Goal: Task Accomplishment & Management: Complete application form

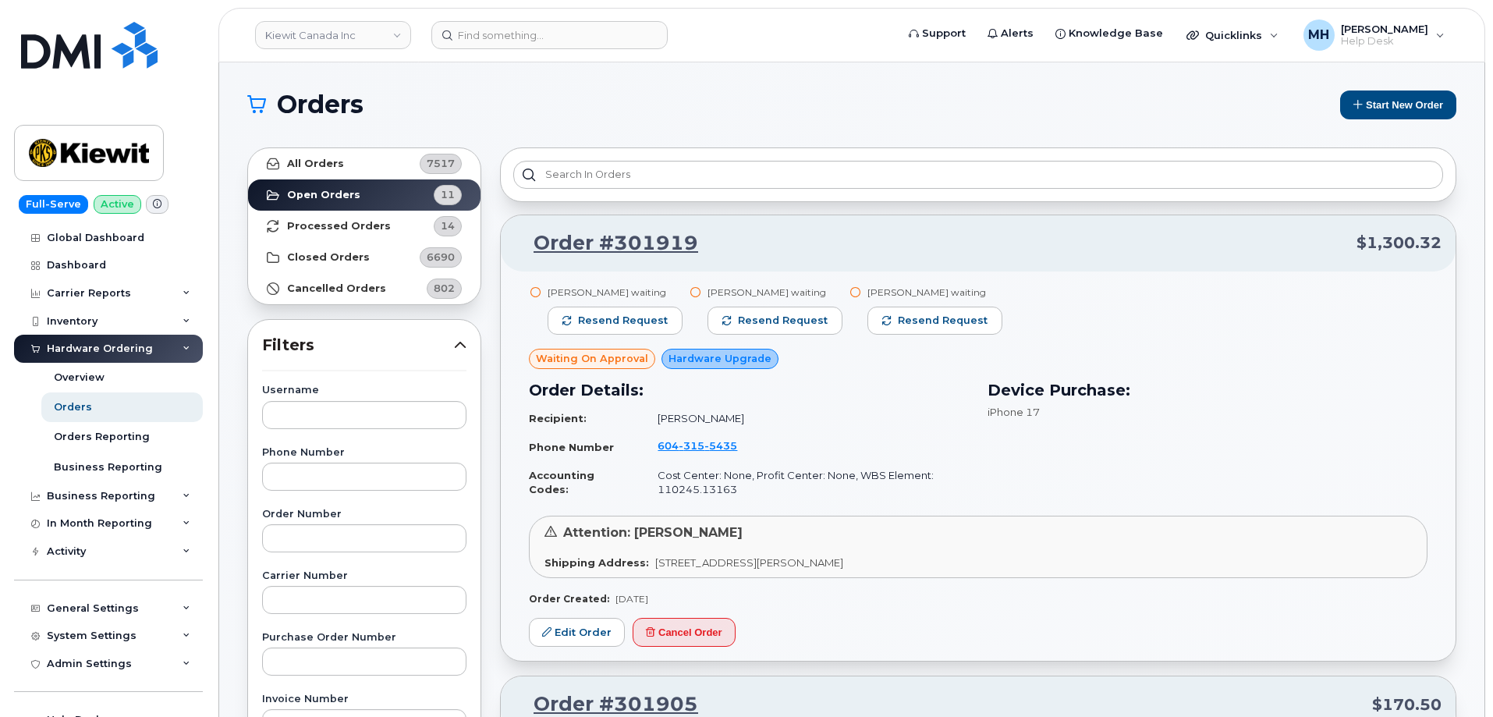
scroll to position [4282, 0]
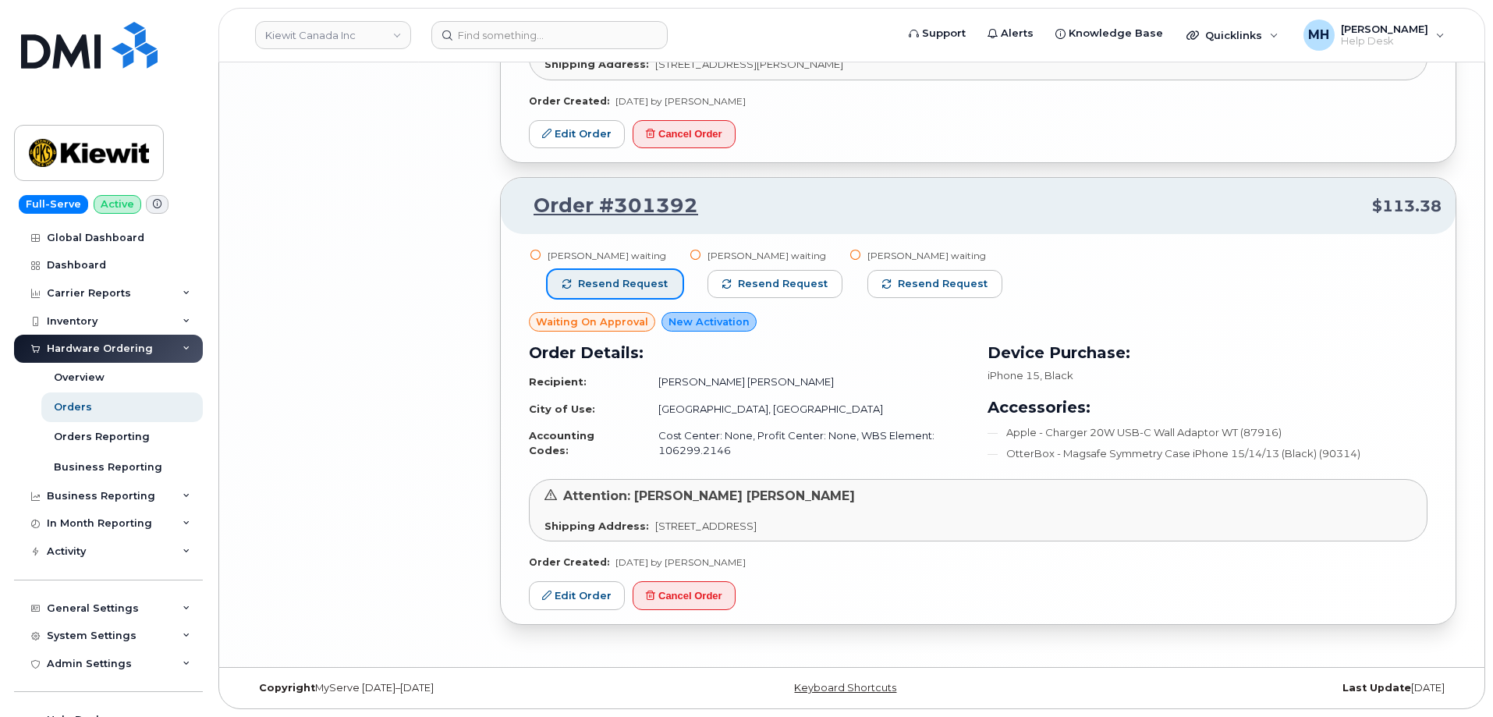
click at [638, 277] on span "Resend request" at bounding box center [623, 284] width 90 height 14
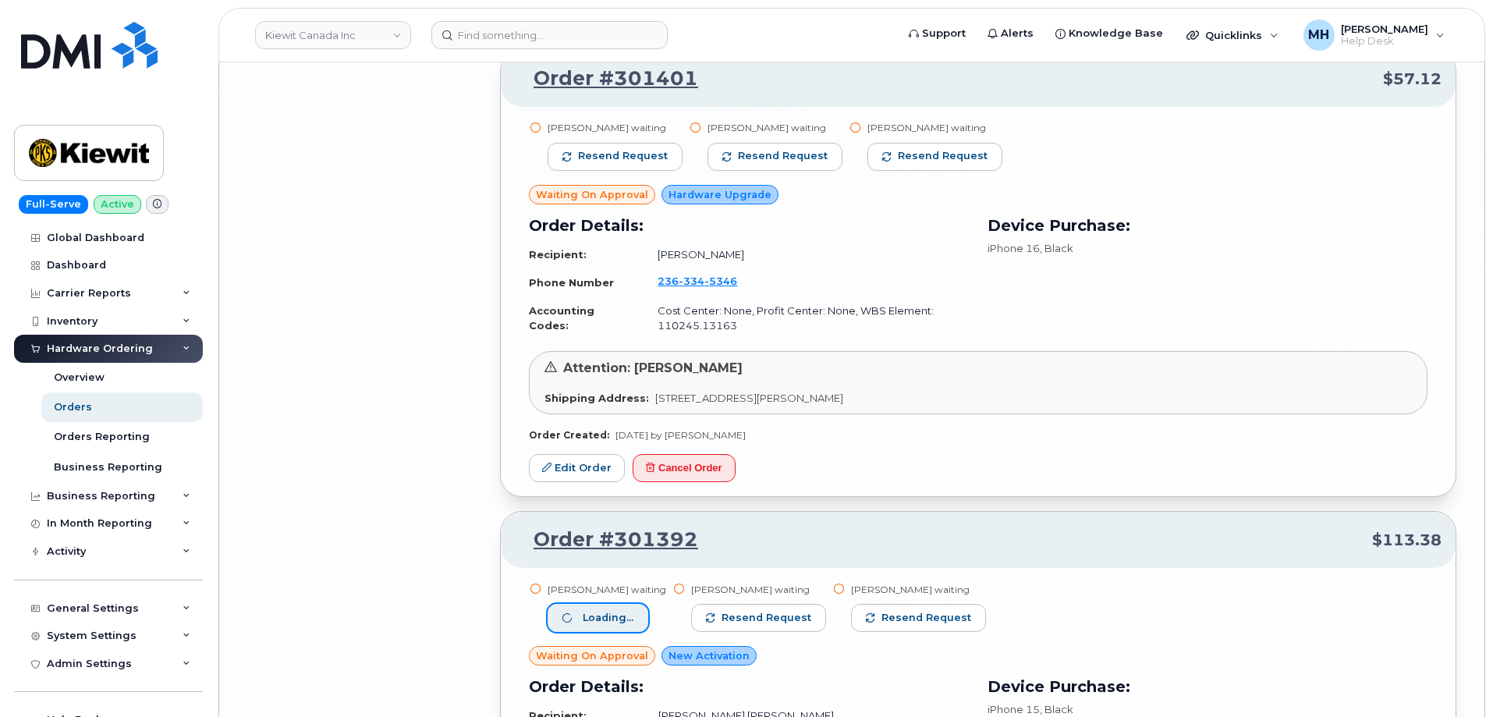
scroll to position [3814, 0]
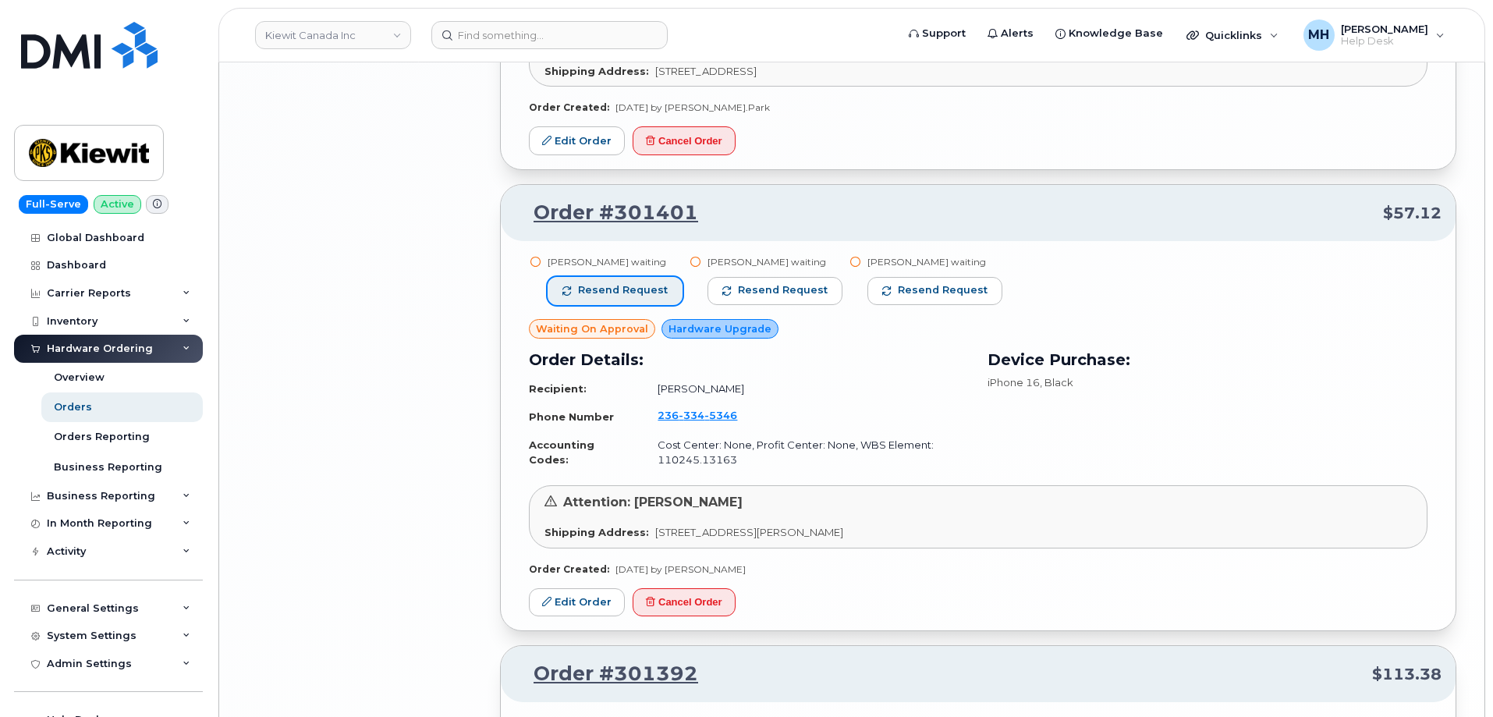
click at [637, 289] on span "Resend request" at bounding box center [623, 290] width 90 height 14
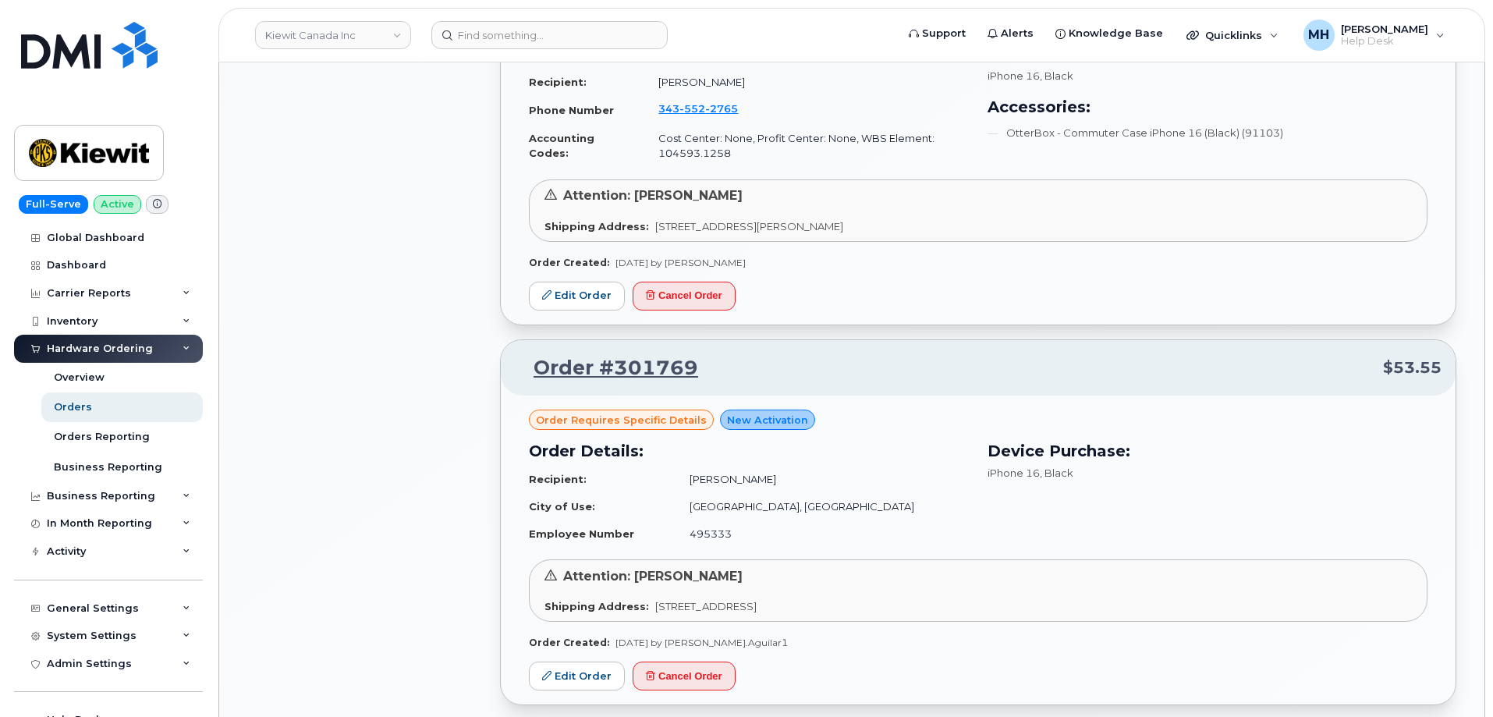
scroll to position [1707, 0]
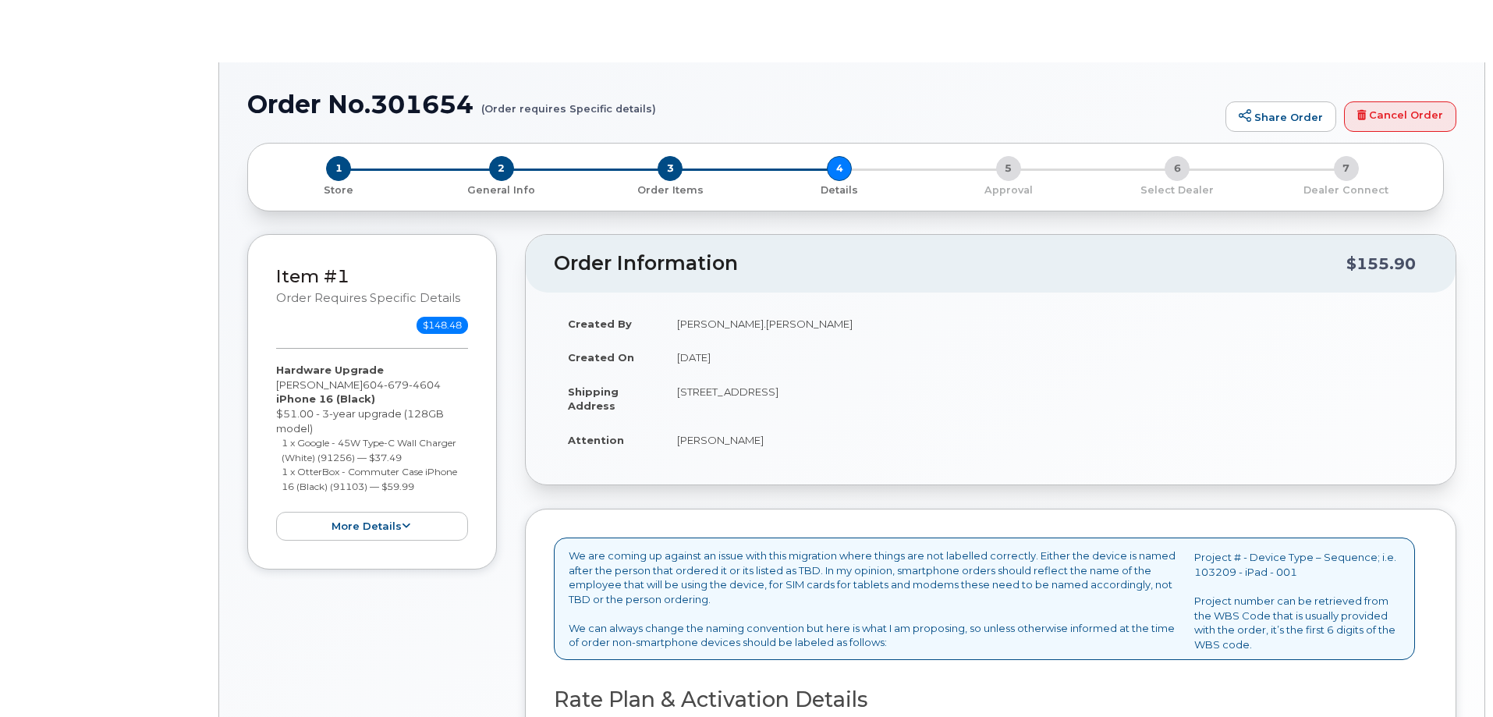
select select "Corporate Share NA 7GB"
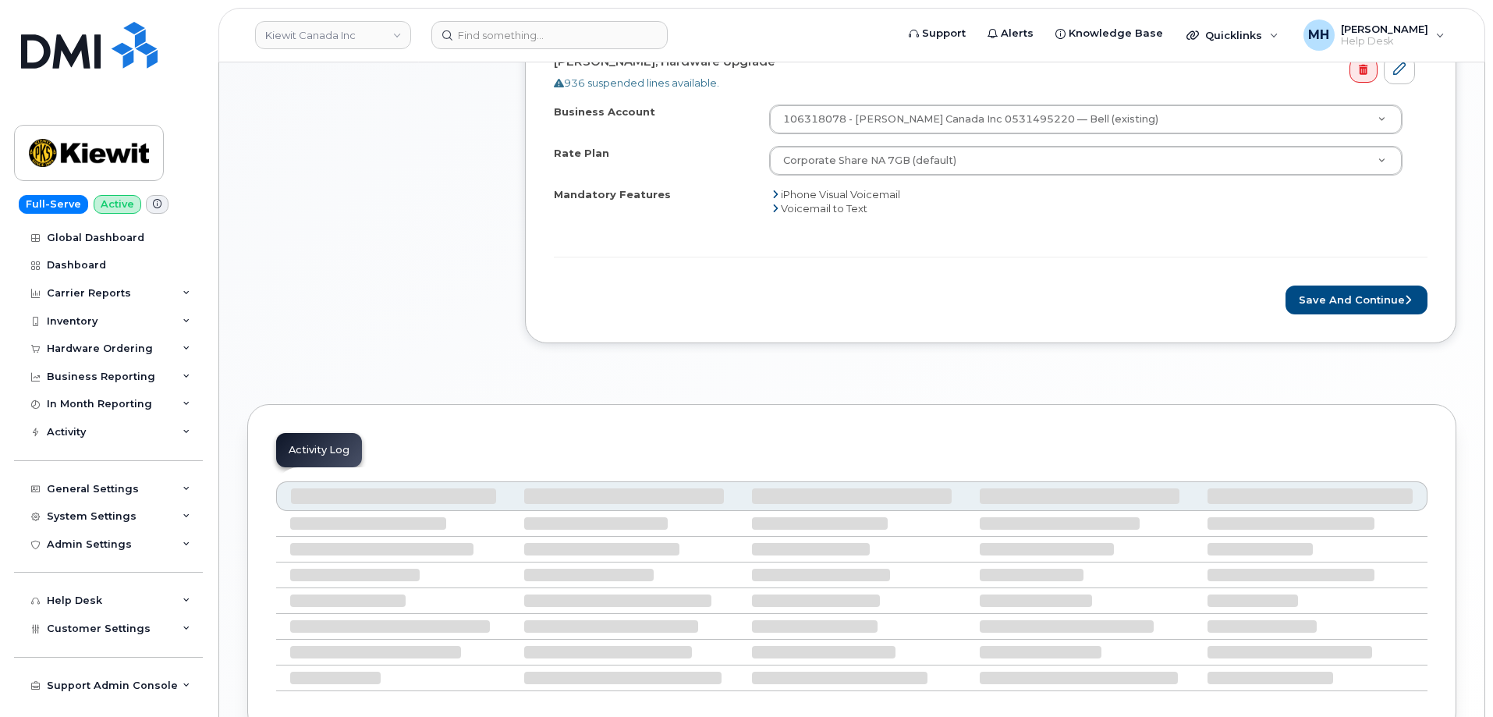
scroll to position [780, 0]
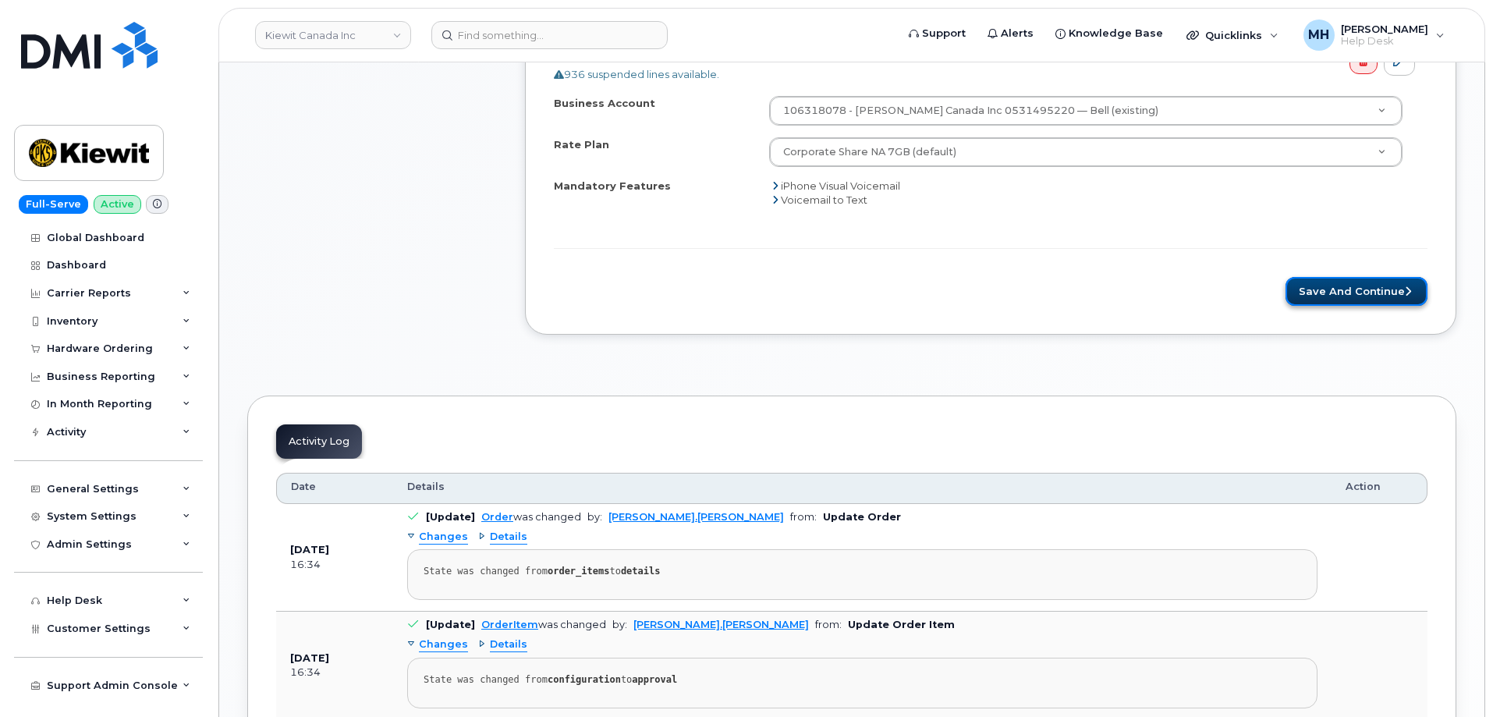
click at [1376, 295] on button "Save and Continue" at bounding box center [1357, 291] width 142 height 29
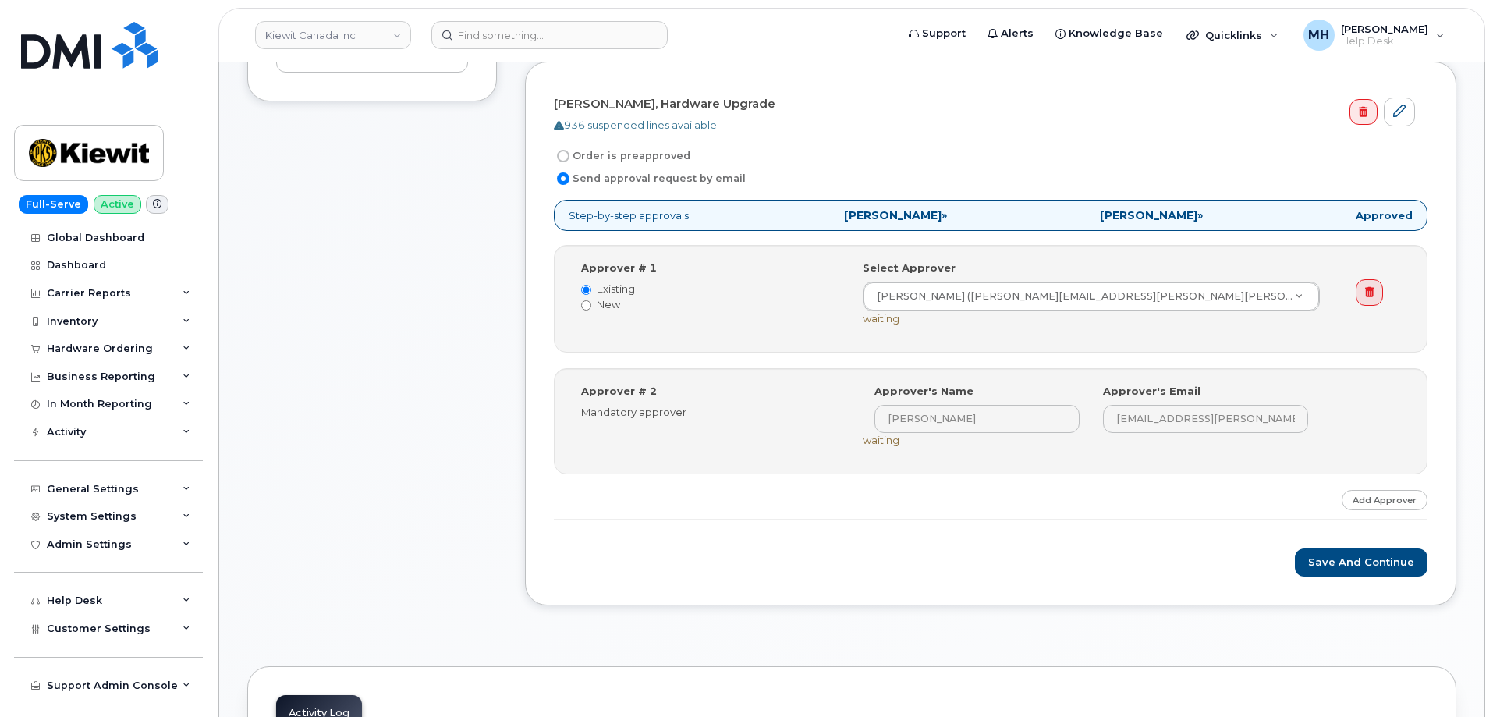
scroll to position [546, 0]
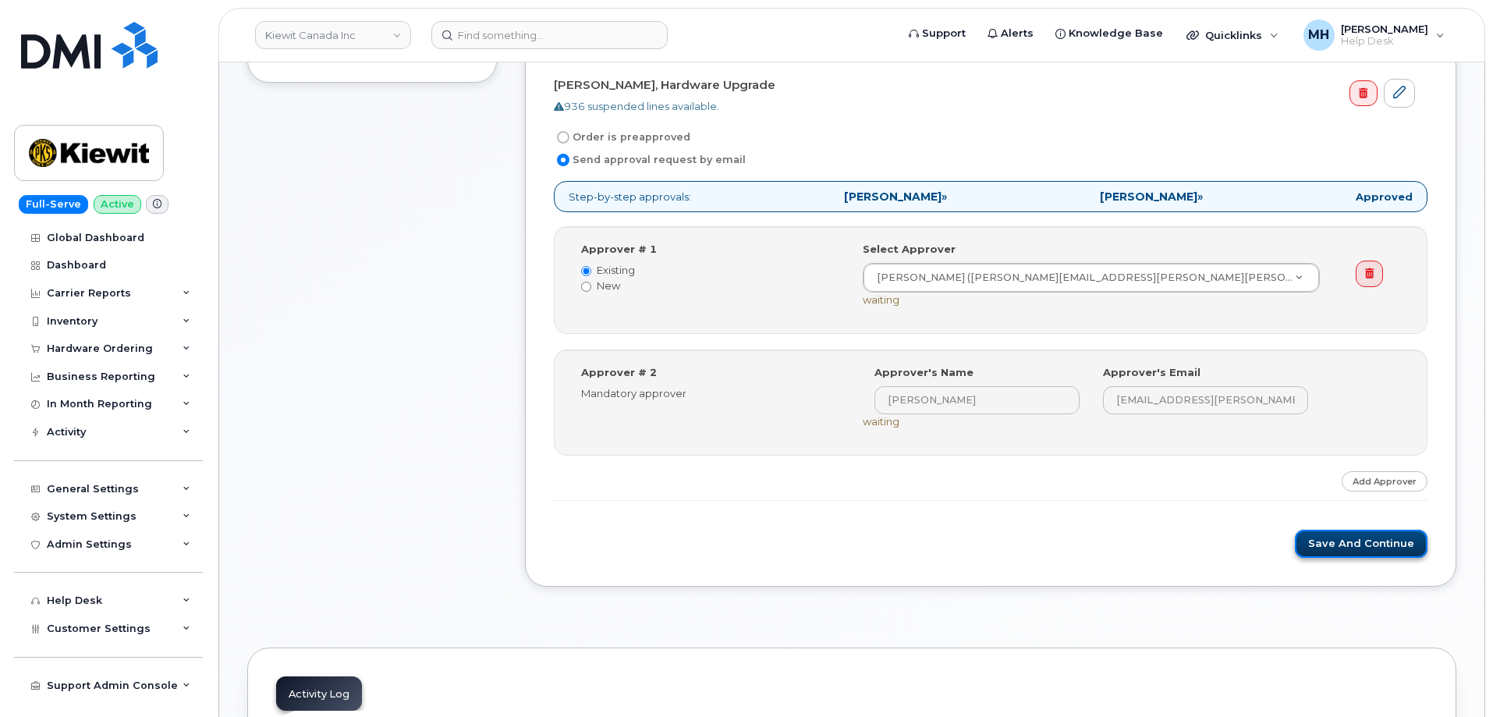
click at [1324, 548] on button "Save and Continue" at bounding box center [1361, 544] width 133 height 29
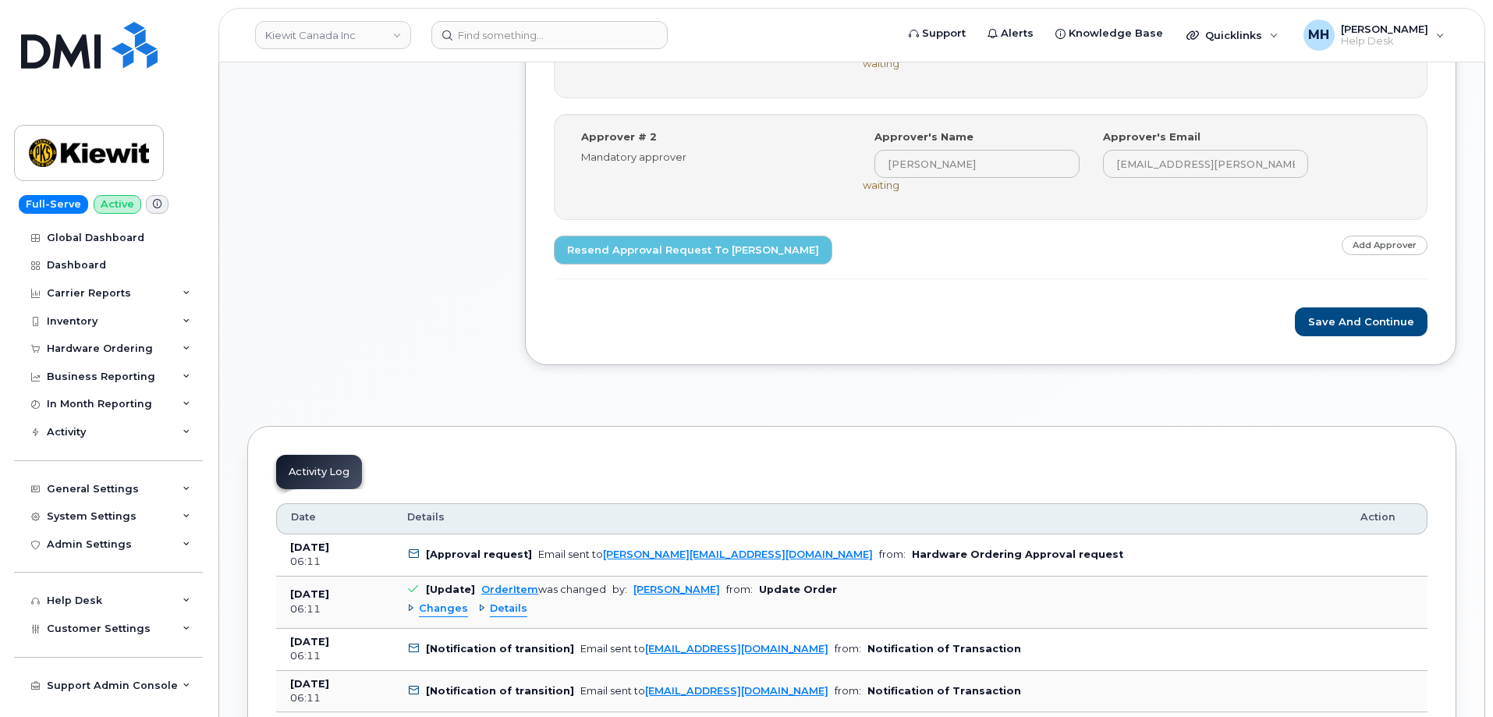
scroll to position [782, 0]
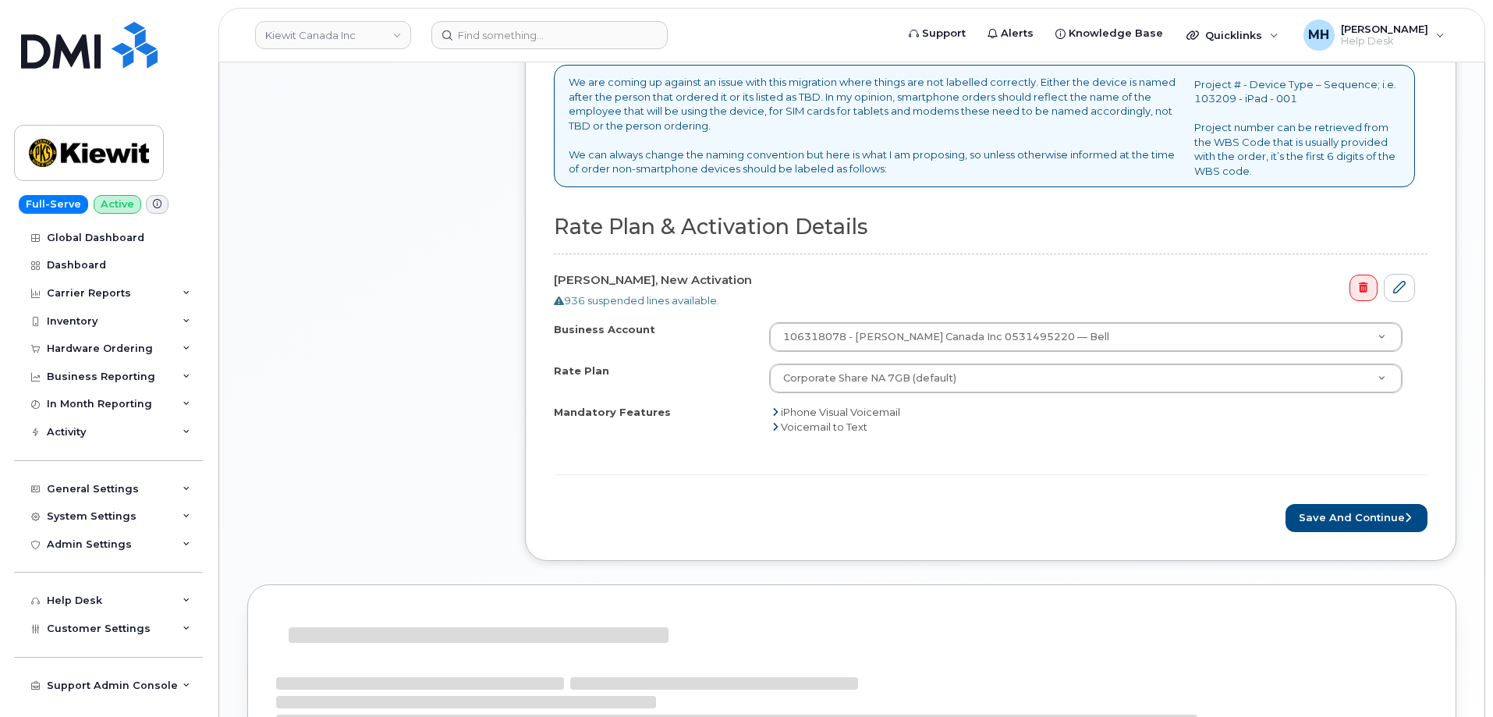
scroll to position [627, 0]
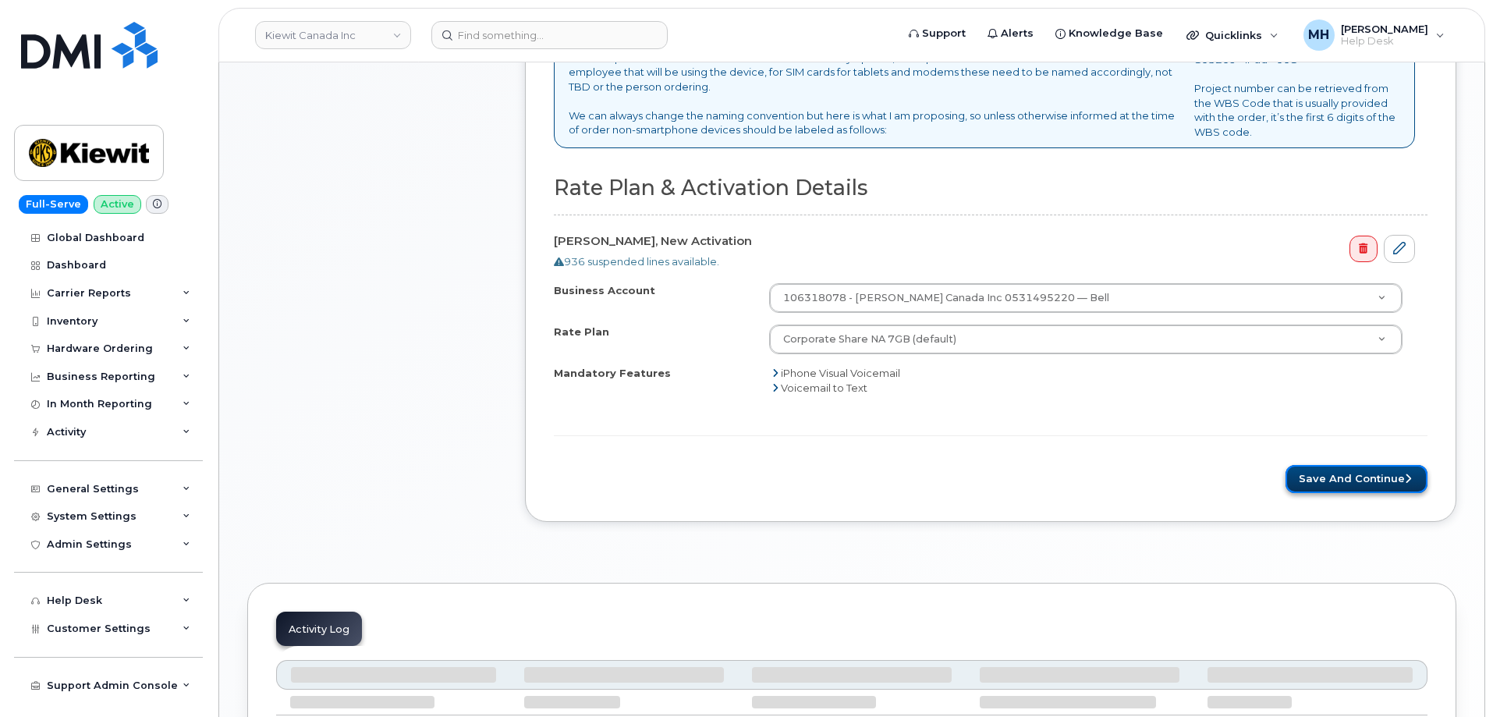
click at [1327, 479] on button "Save and Continue" at bounding box center [1357, 479] width 142 height 29
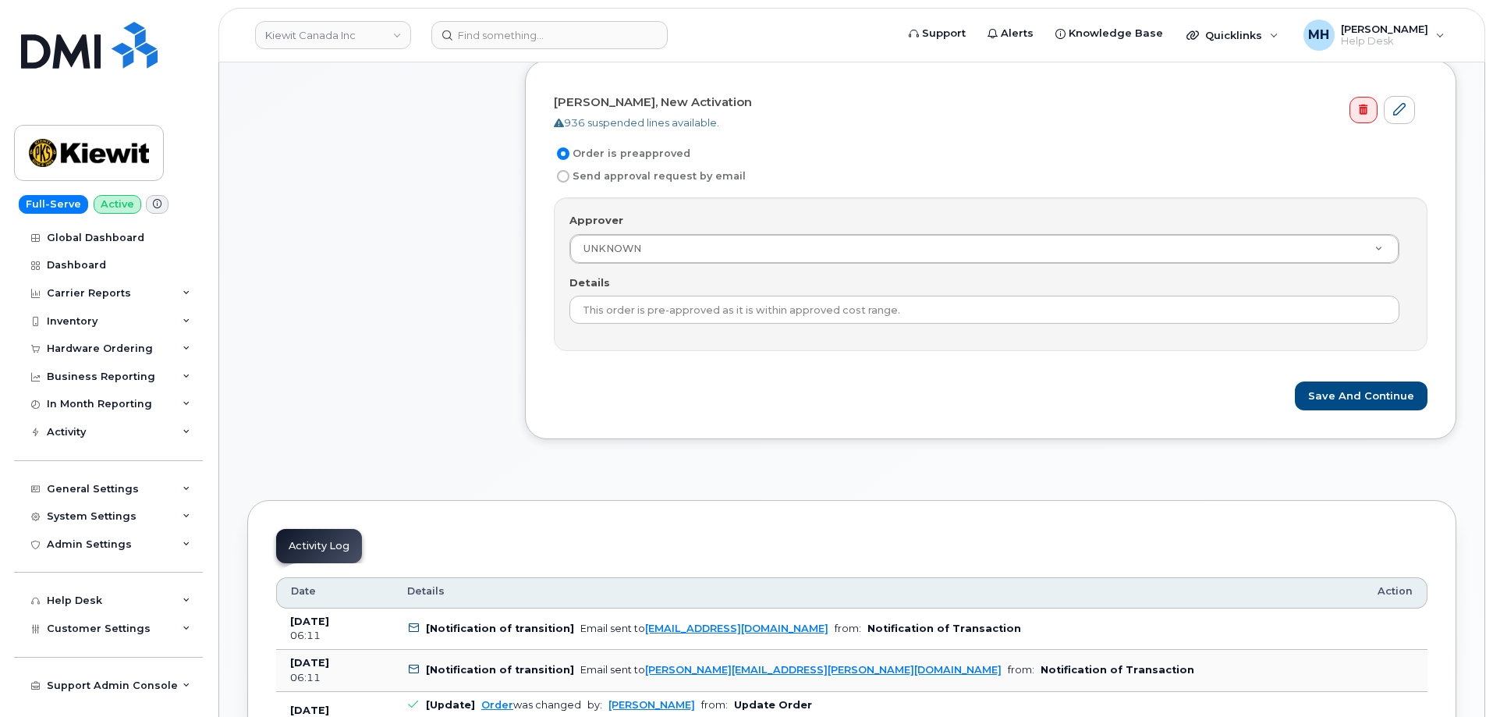
scroll to position [702, 0]
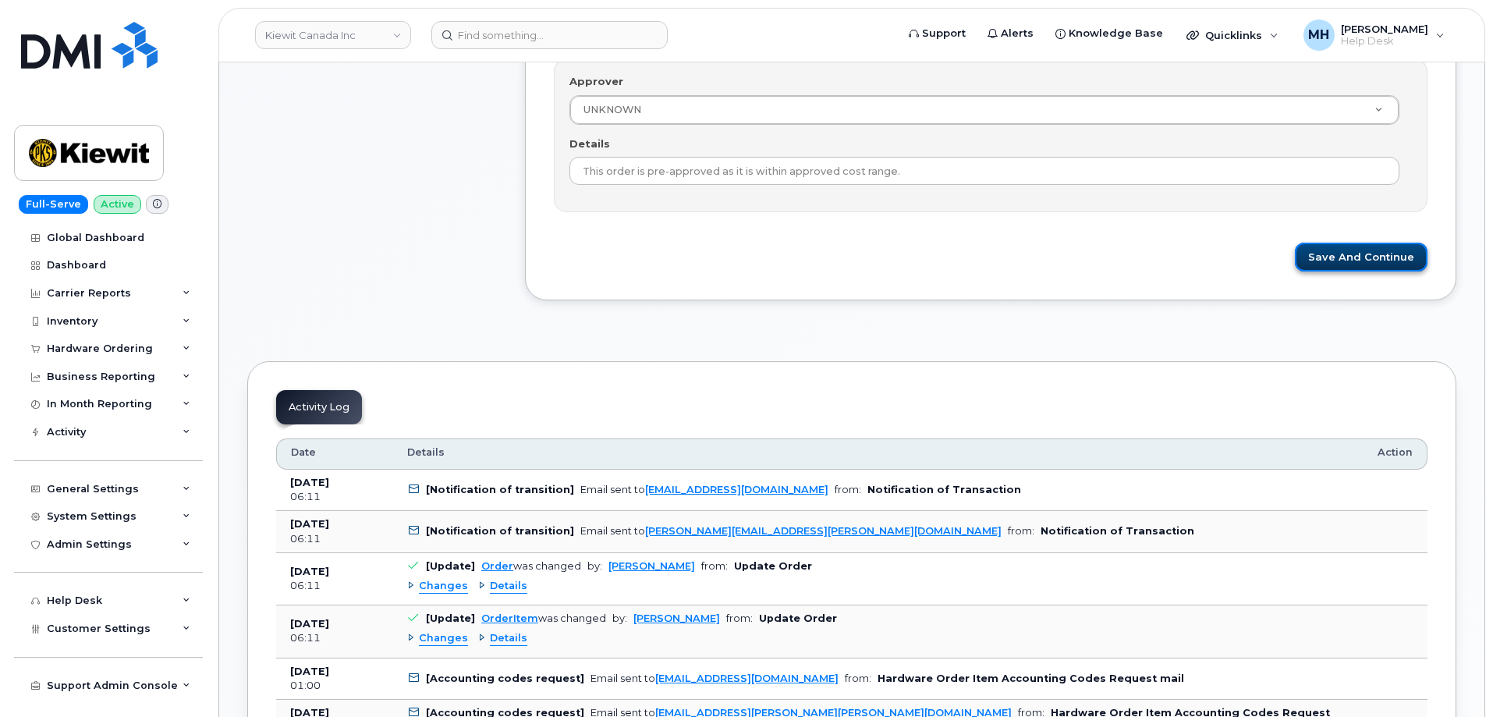
click at [1336, 267] on button "Save and Continue" at bounding box center [1361, 257] width 133 height 29
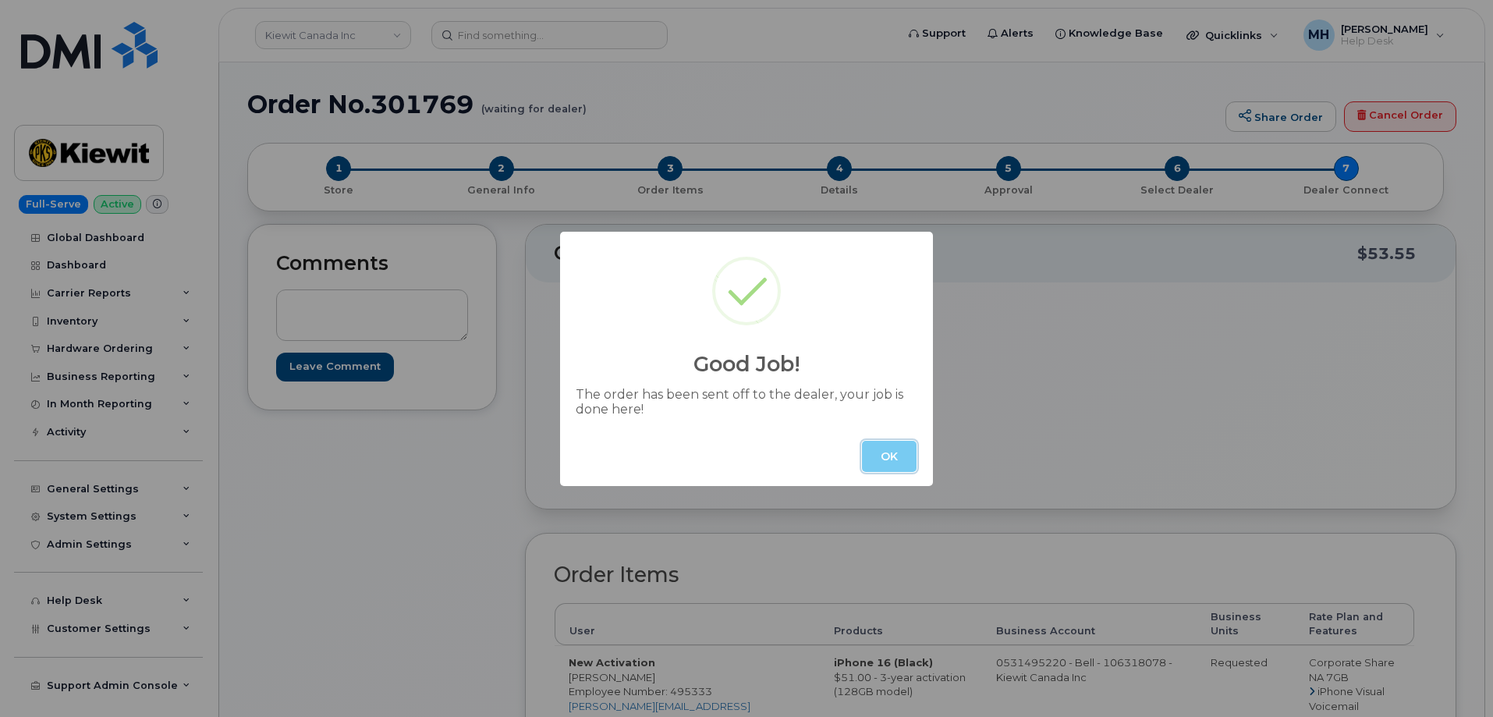
click at [897, 467] on button "OK" at bounding box center [889, 456] width 55 height 31
